Goal: Task Accomplishment & Management: Use online tool/utility

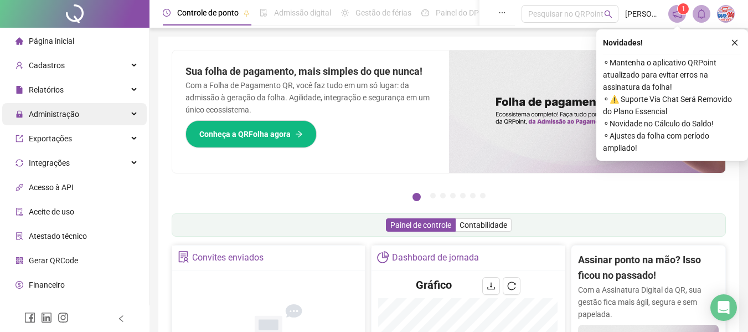
click at [102, 120] on div "Administração" at bounding box center [74, 114] width 145 height 22
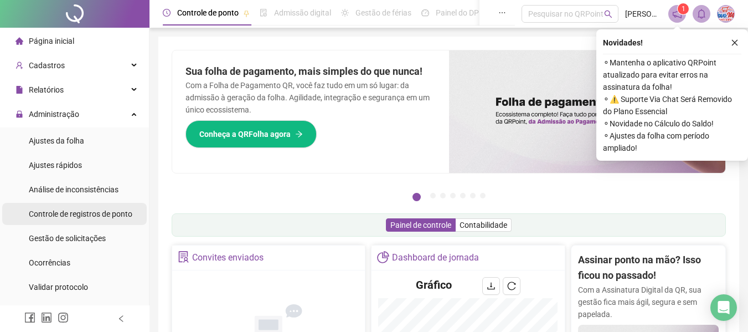
click at [107, 217] on span "Controle de registros de ponto" at bounding box center [81, 213] width 104 height 9
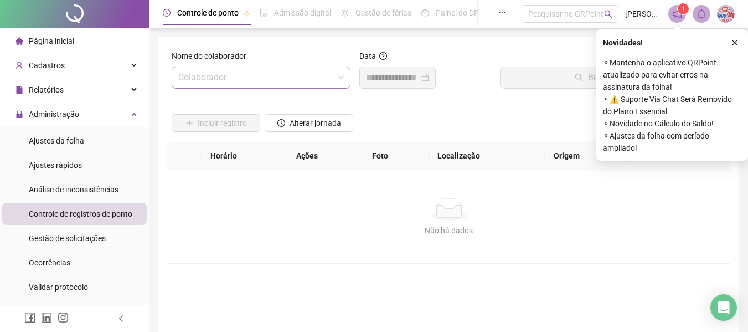
click at [303, 81] on input "search" at bounding box center [256, 77] width 156 height 21
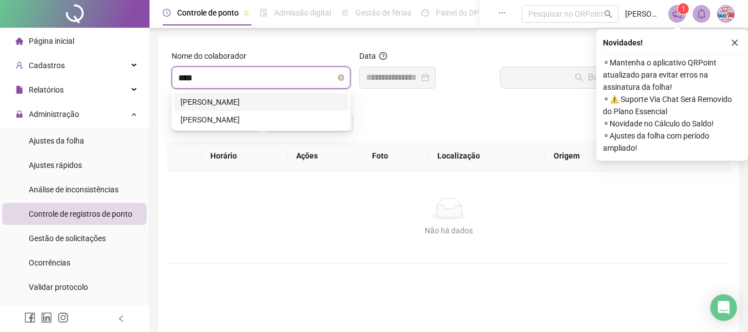
type input "*****"
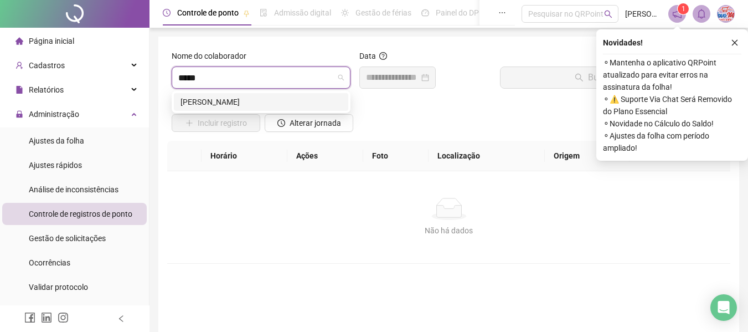
click at [286, 106] on div "[PERSON_NAME]" at bounding box center [261, 102] width 161 height 12
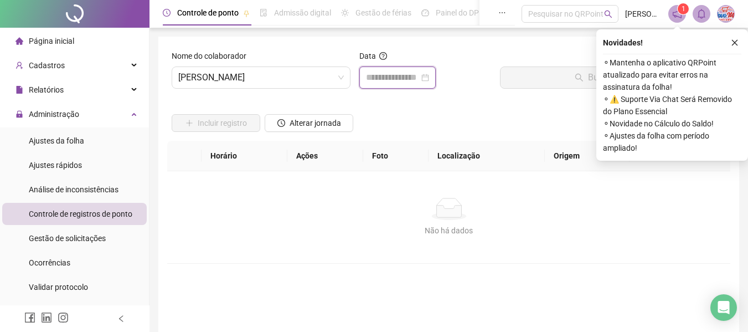
click at [389, 79] on input at bounding box center [392, 77] width 53 height 13
